Goal: Book appointment/travel/reservation

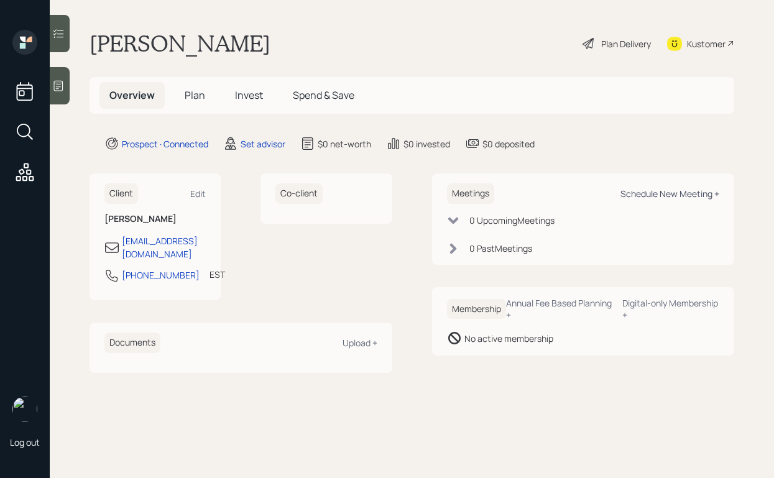
click at [623, 191] on div "Schedule New Meeting +" at bounding box center [670, 194] width 99 height 12
select select "round-[PERSON_NAME]"
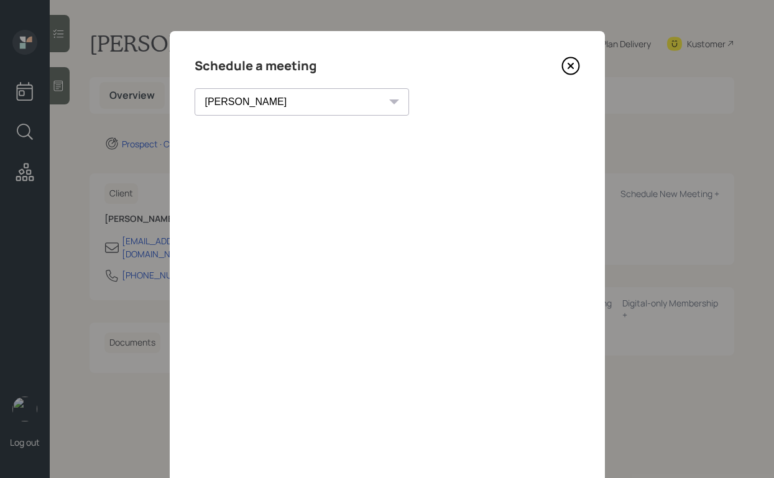
click at [572, 58] on icon at bounding box center [570, 66] width 17 height 17
